Goal: Task Accomplishment & Management: Manage account settings

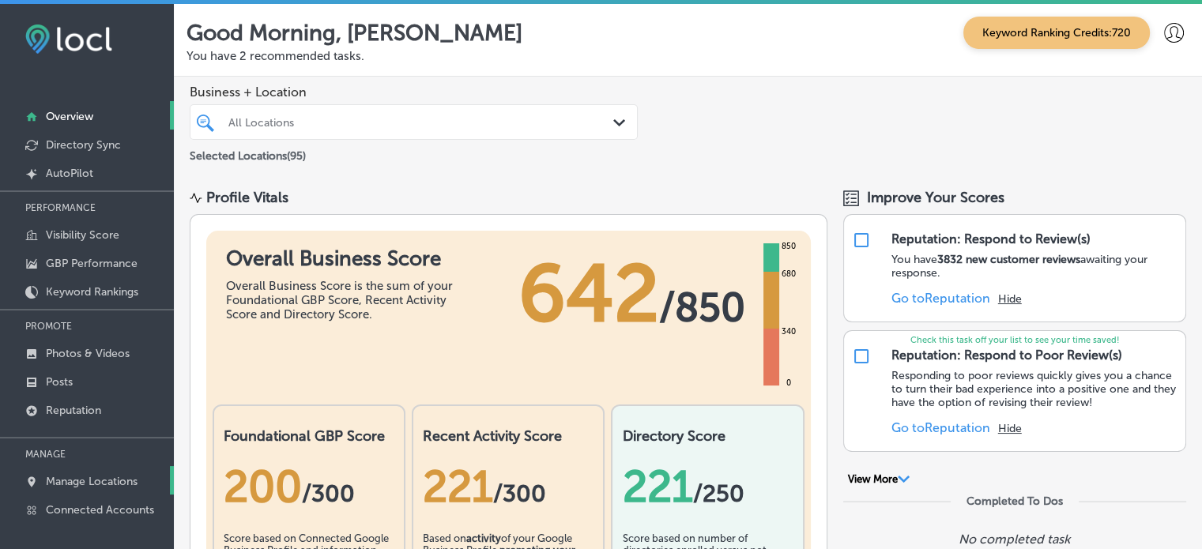
click at [116, 484] on p "Manage Locations" at bounding box center [92, 481] width 92 height 13
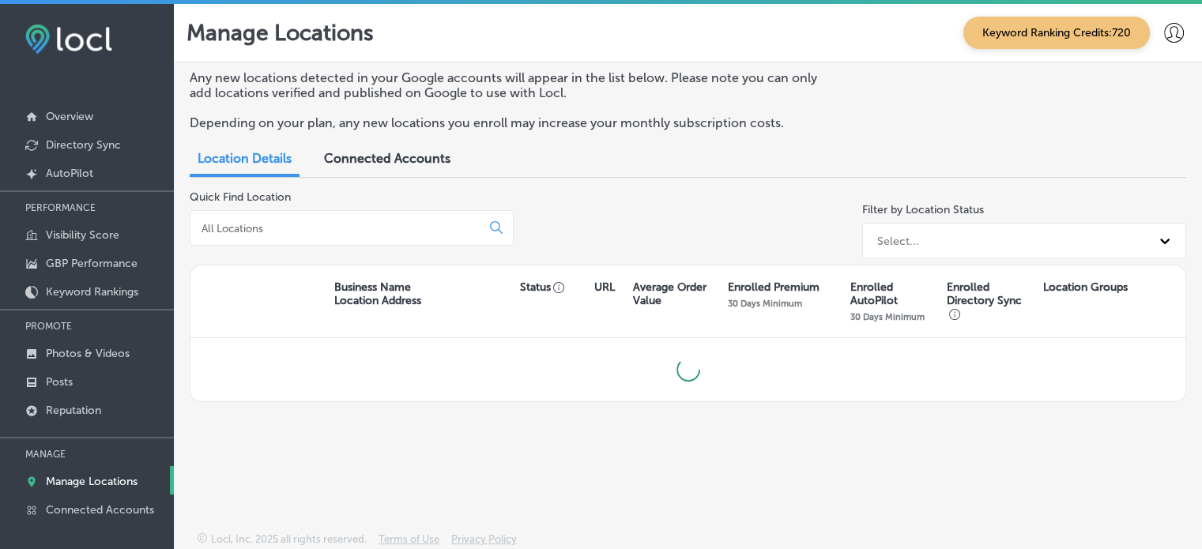
click at [315, 229] on input at bounding box center [338, 228] width 277 height 14
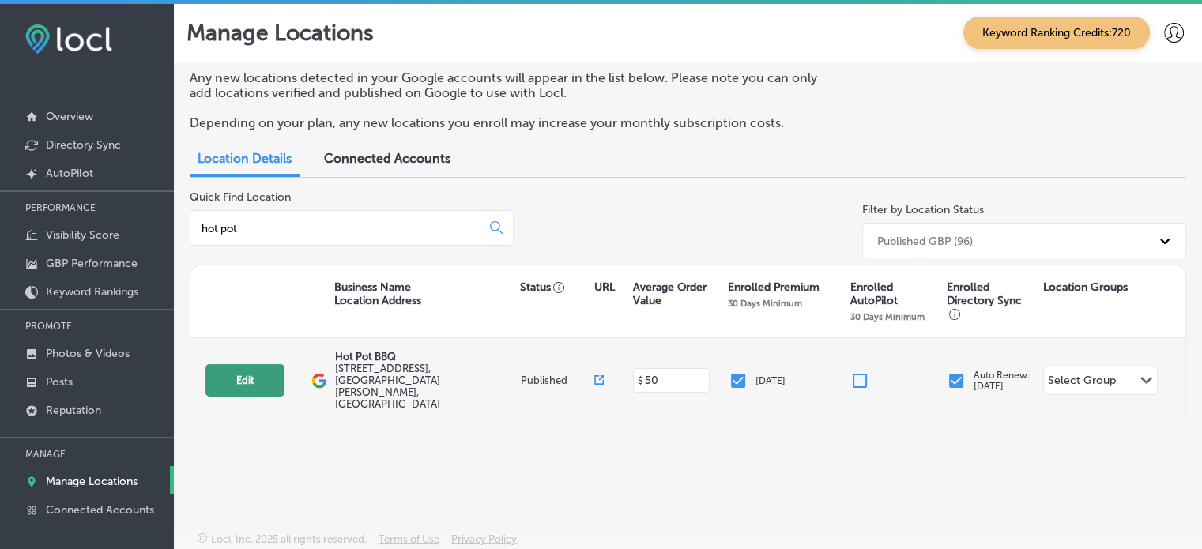
type input "hot pot"
click at [242, 364] on button "Edit" at bounding box center [245, 380] width 79 height 32
select select "US"
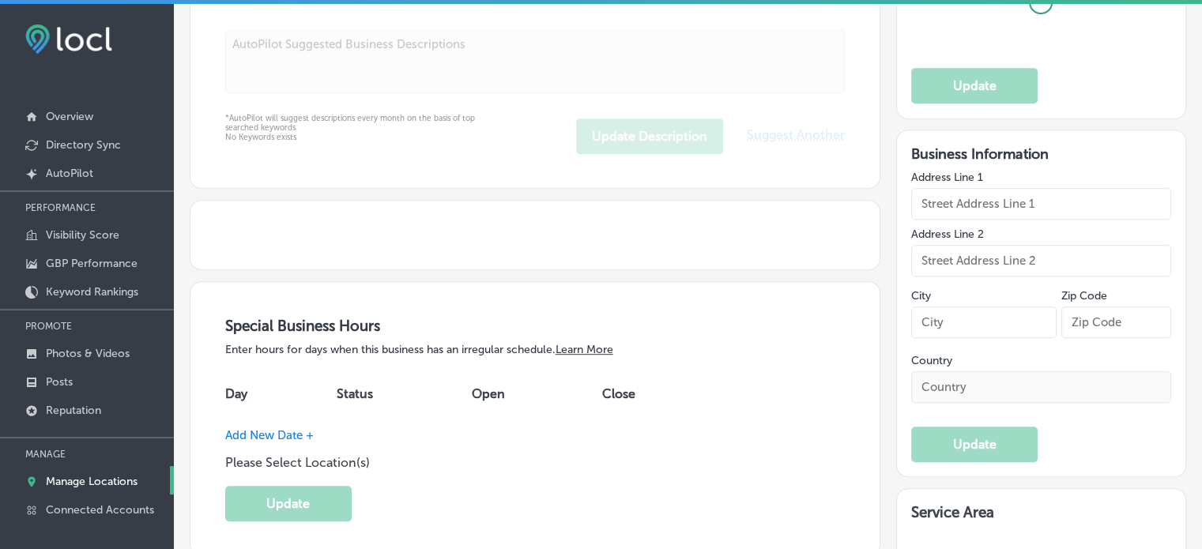
type input "Hot Pot BBQ"
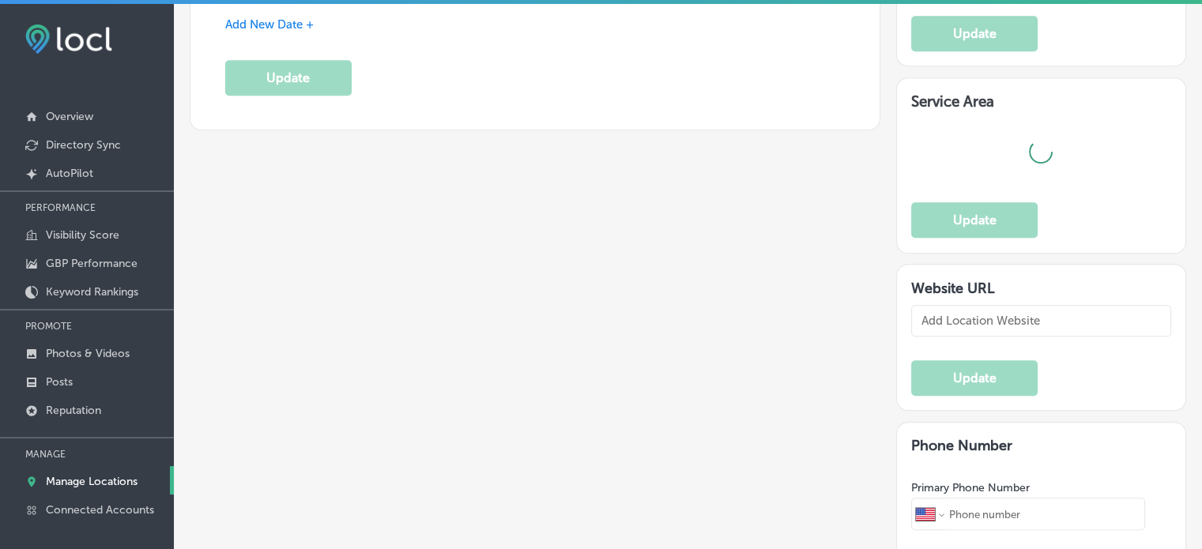
type input "[STREET_ADDRESS]"
type input "[GEOGRAPHIC_DATA][PERSON_NAME]"
type input "33966"
type input "US"
type input "[URL][DOMAIN_NAME]"
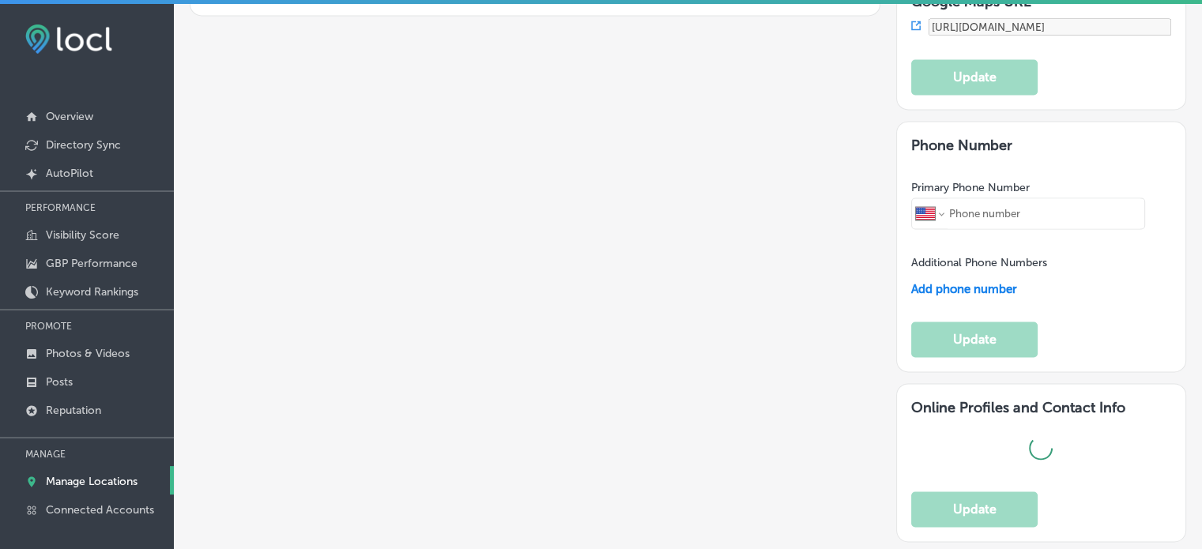
checkbox input "true"
type textarea "Hot Pot & BBQ in [GEOGRAPHIC_DATA][PERSON_NAME], [GEOGRAPHIC_DATA] offers a uni…"
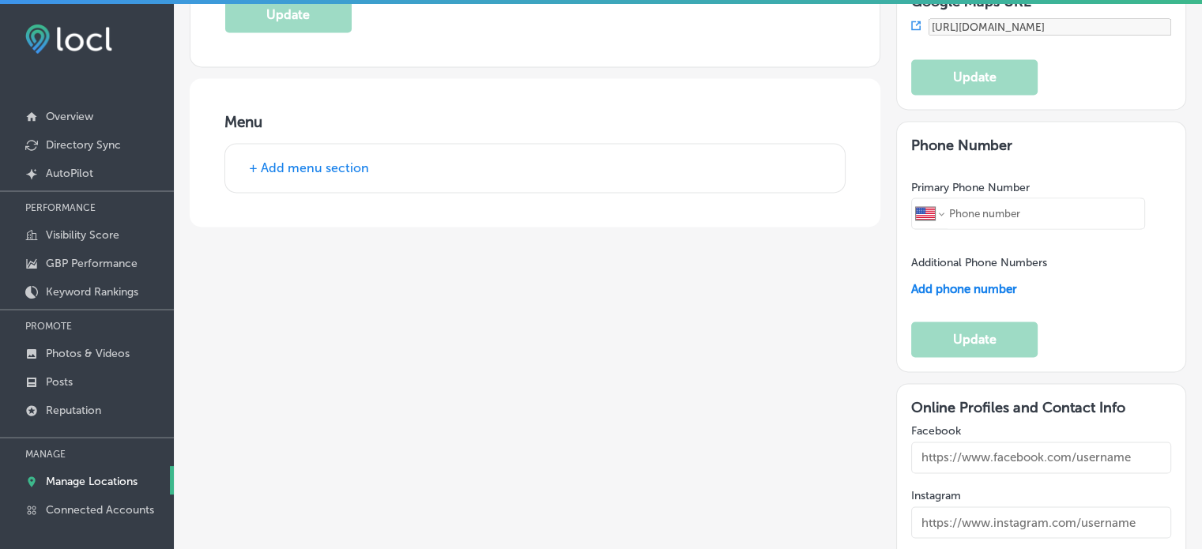
type input "[PHONE_NUMBER]"
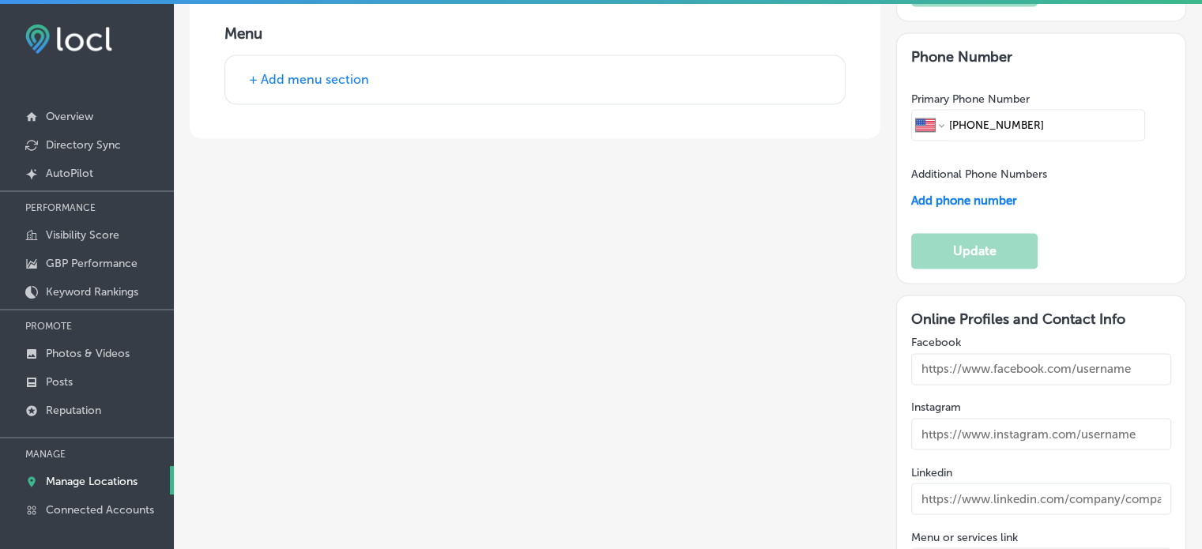
scroll to position [2603, 0]
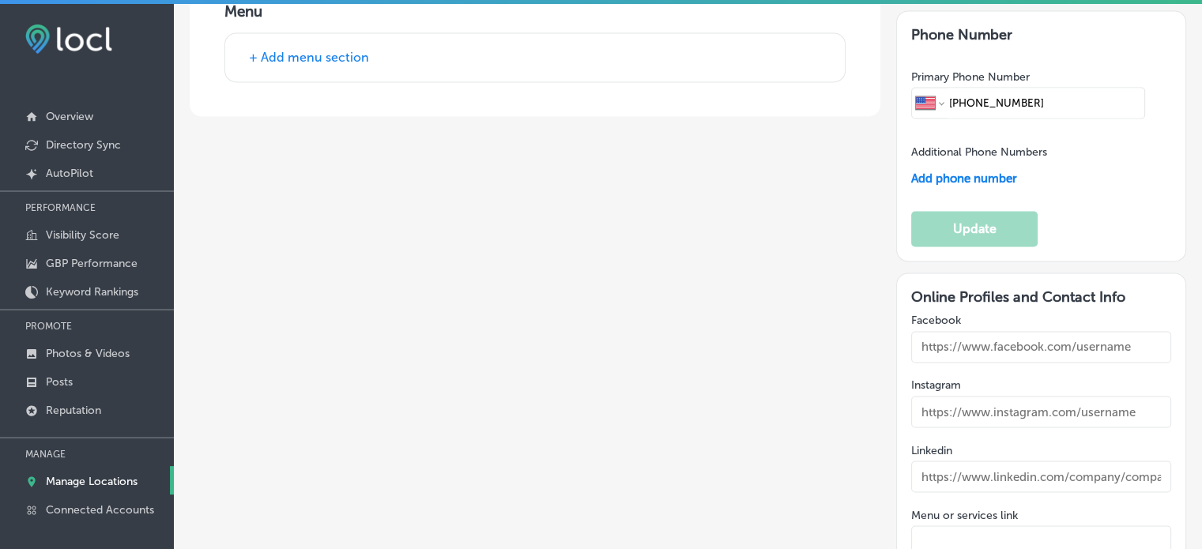
click at [1005, 526] on input "text" at bounding box center [1041, 542] width 260 height 32
paste input "[URL][DOMAIN_NAME]"
type input "[URL][DOMAIN_NAME]"
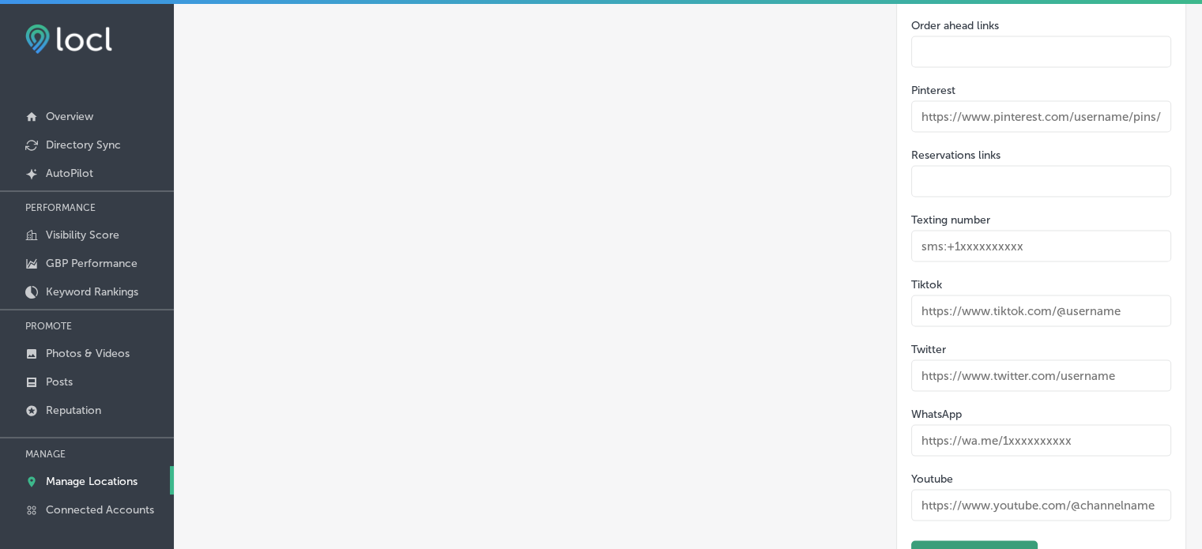
scroll to position [3158, 0]
click at [946, 541] on button "Update" at bounding box center [974, 559] width 126 height 36
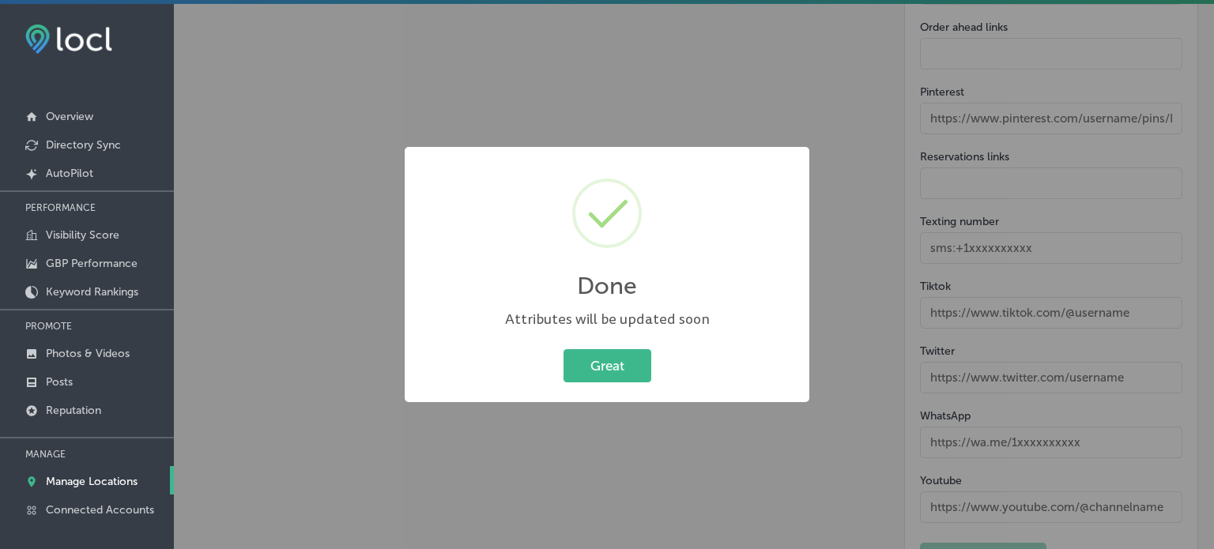
click at [601, 387] on div "Done × Attributes will be updated soon Great Cancel" at bounding box center [607, 274] width 405 height 255
click at [596, 367] on button "Great" at bounding box center [608, 365] width 88 height 32
